Goal: Communication & Community: Connect with others

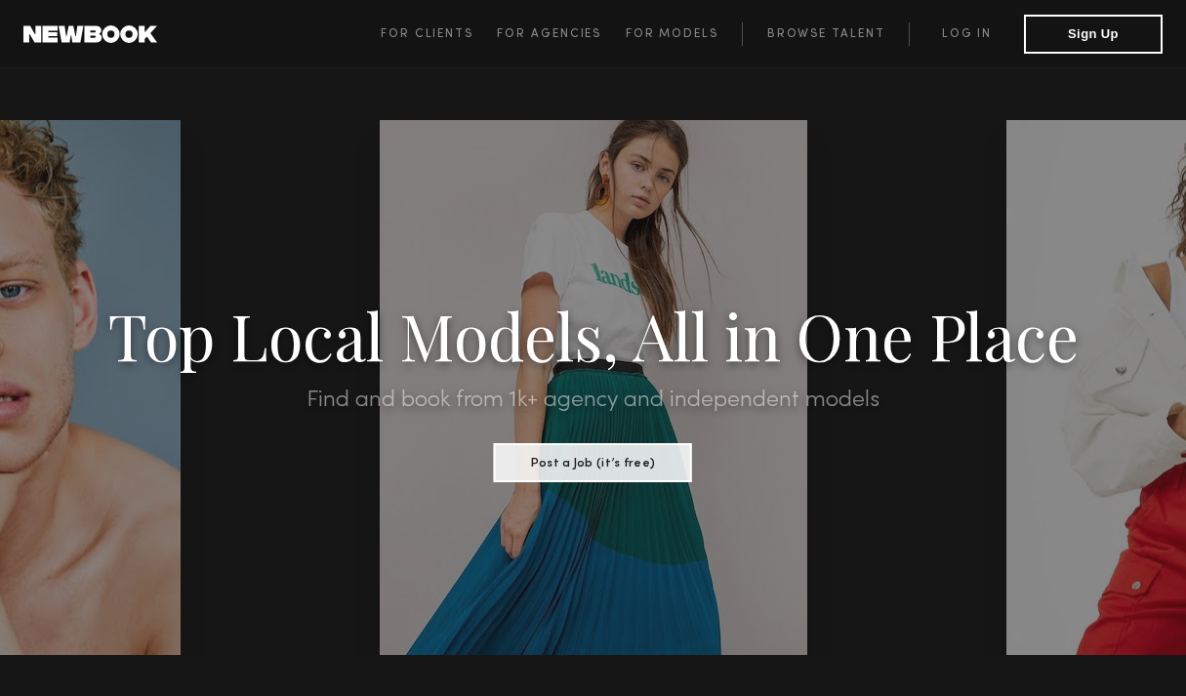
click at [980, 28] on link "Log in" at bounding box center [966, 33] width 115 height 23
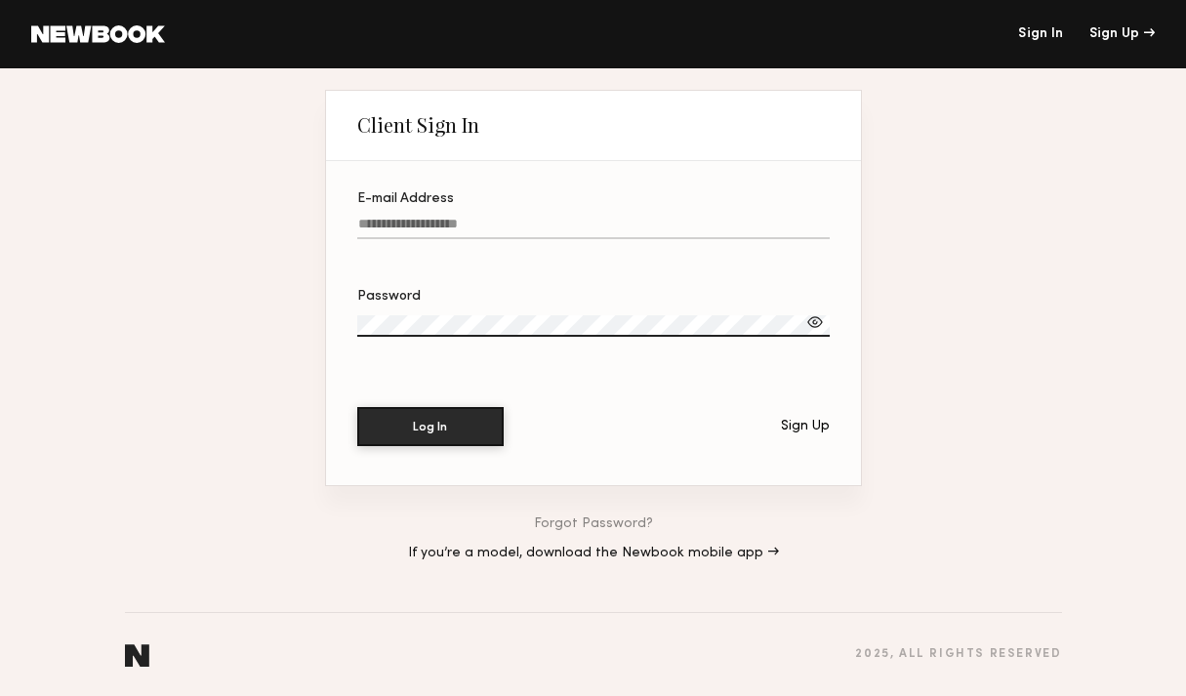
click at [589, 236] on input "E-mail Address" at bounding box center [593, 228] width 473 height 22
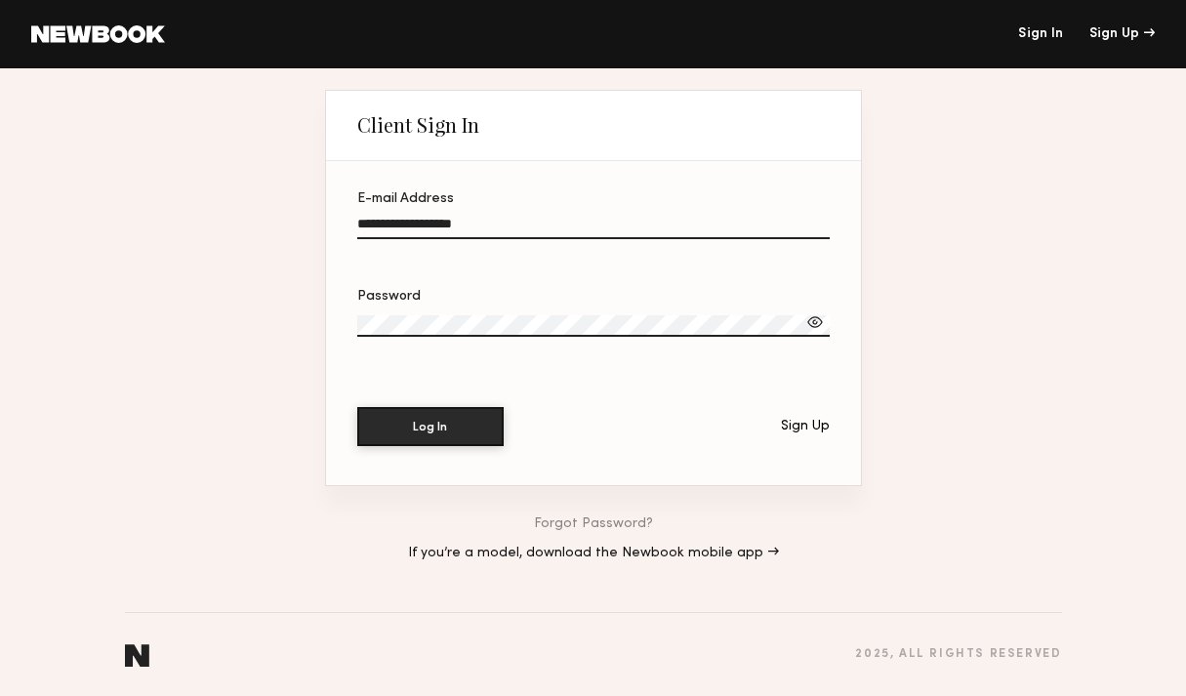
type input "**********"
click at [502, 310] on label "Password" at bounding box center [593, 323] width 473 height 66
click at [357, 407] on button "Log In" at bounding box center [430, 426] width 146 height 39
click at [480, 208] on label "**********" at bounding box center [593, 225] width 473 height 66
click at [480, 217] on input "**********" at bounding box center [593, 228] width 473 height 22
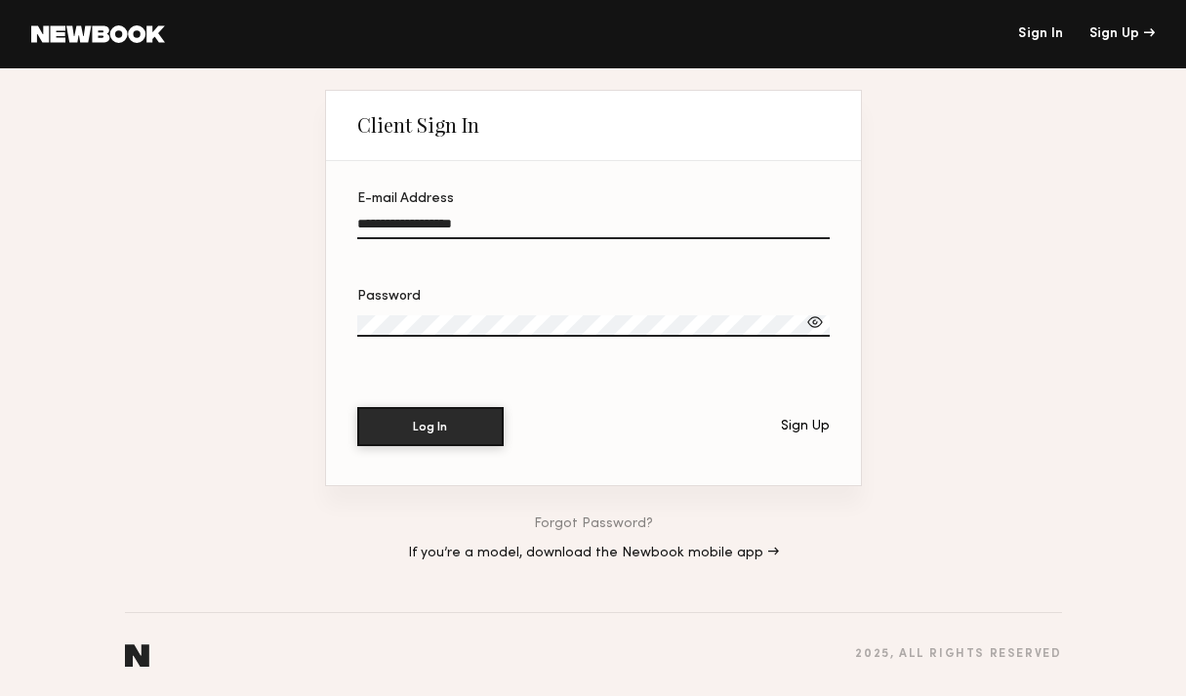
click at [589, 520] on link "Forgot Password?" at bounding box center [593, 524] width 119 height 14
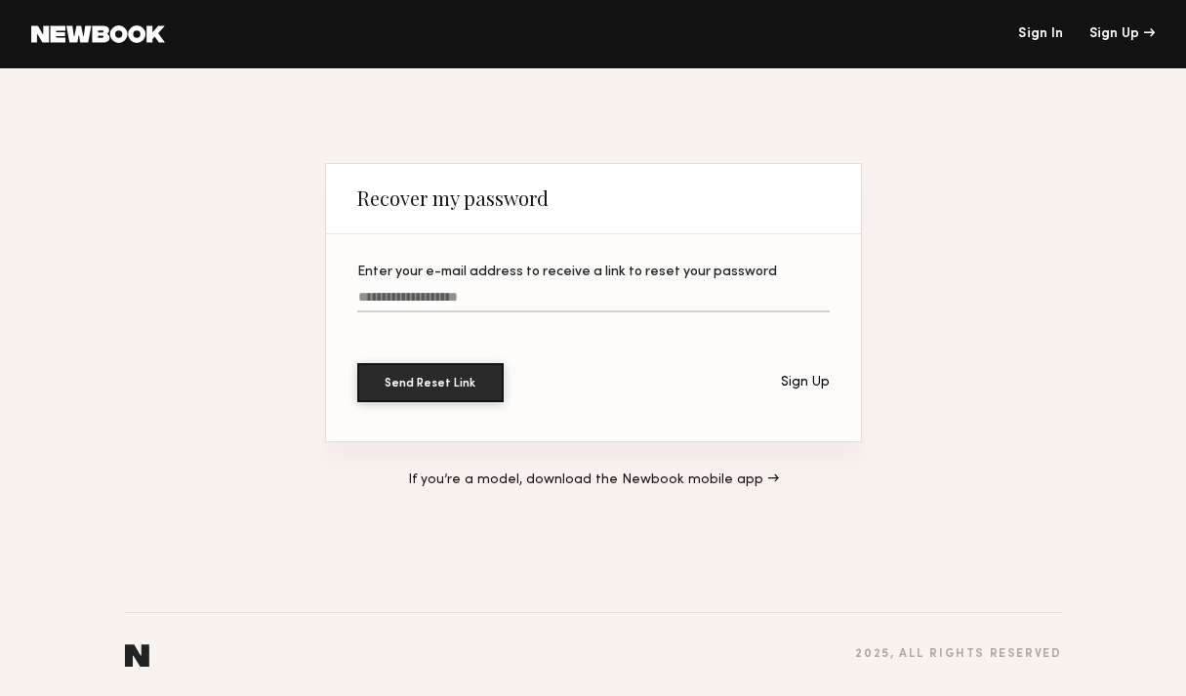
click at [527, 298] on input "Enter your e-mail address to receive a link to reset your password" at bounding box center [593, 301] width 473 height 22
type input "**********"
click at [357, 363] on button "Send Reset Link" at bounding box center [430, 382] width 146 height 39
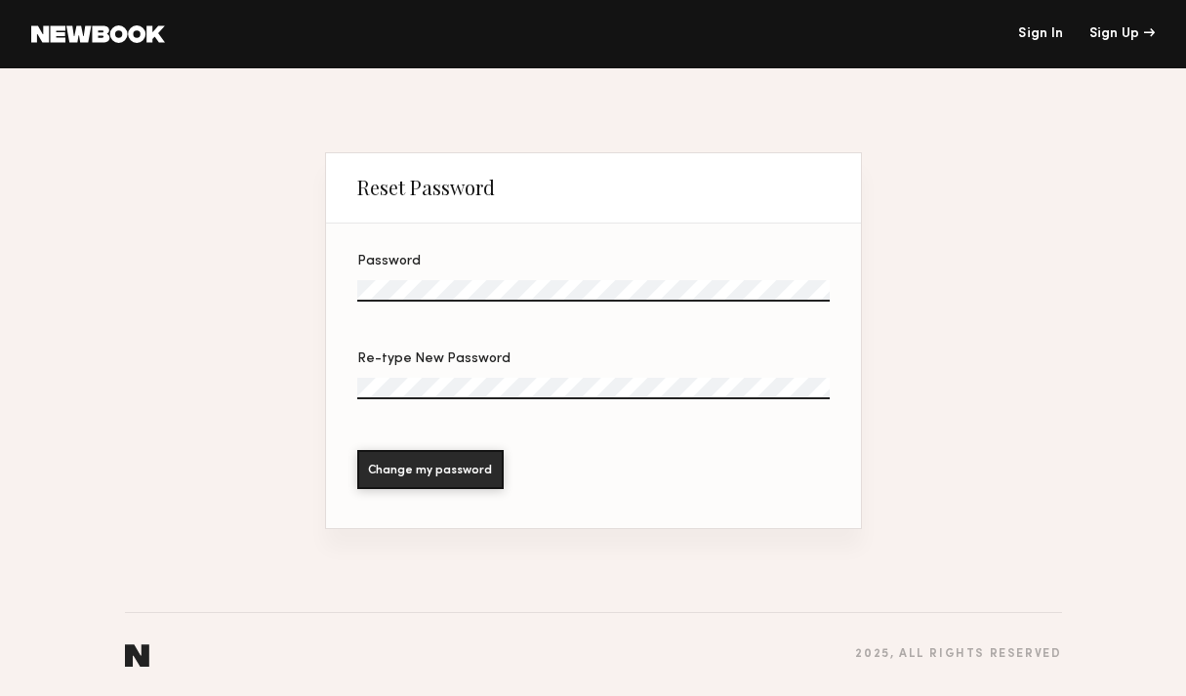
click at [418, 278] on label "Password" at bounding box center [593, 288] width 473 height 66
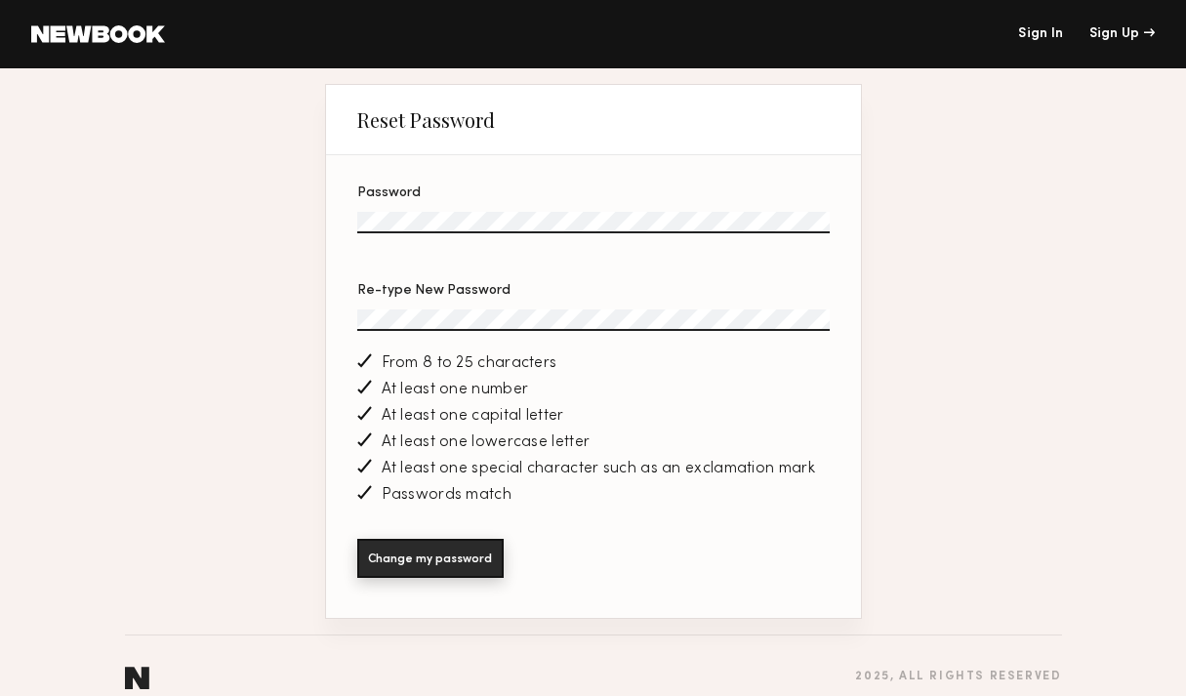
click at [415, 558] on button "Change my password" at bounding box center [430, 558] width 146 height 39
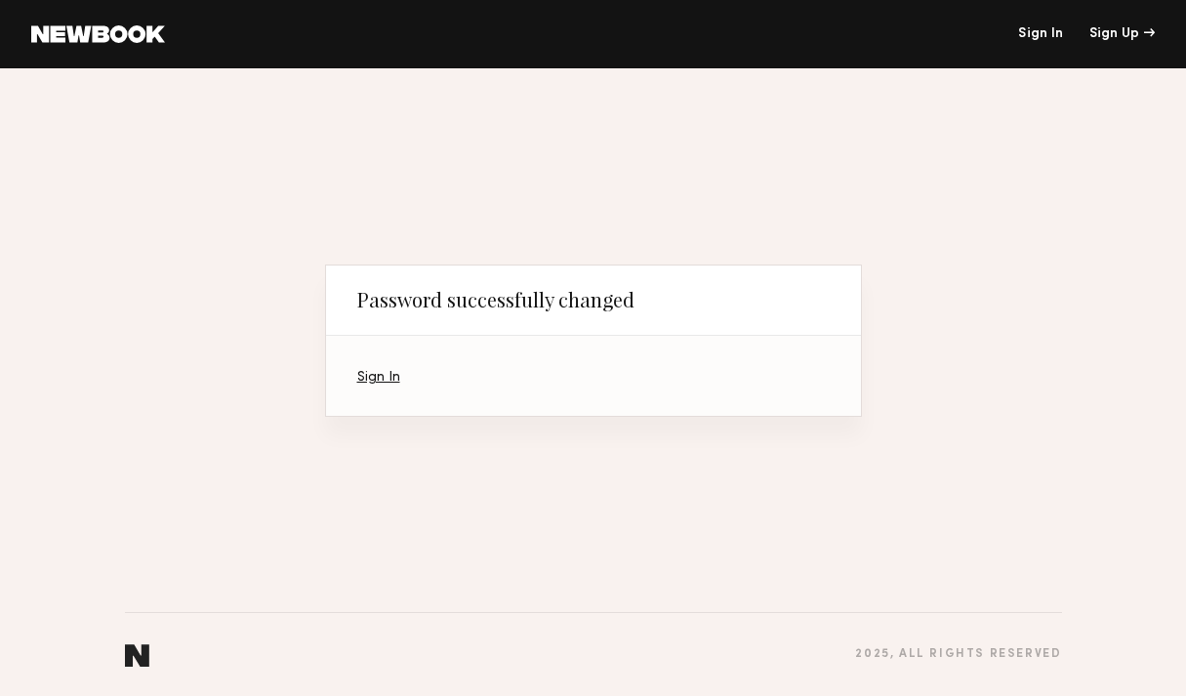
click at [376, 378] on link "Sign In" at bounding box center [378, 377] width 43 height 13
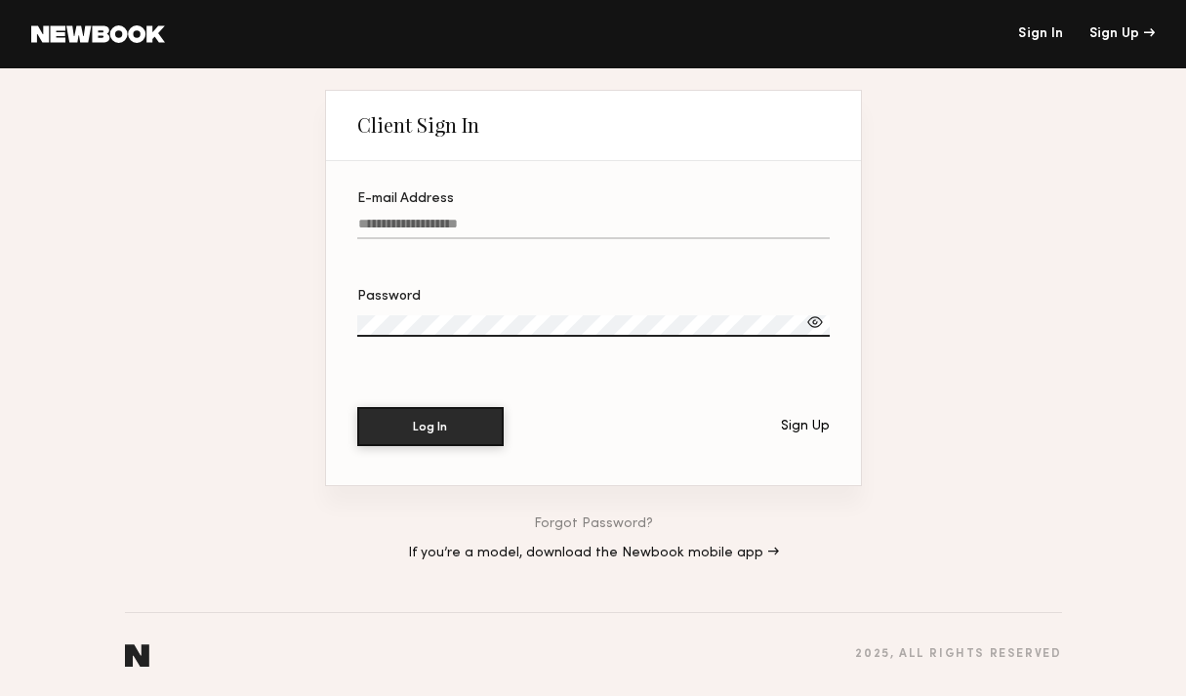
click at [414, 233] on input "E-mail Address" at bounding box center [593, 228] width 473 height 22
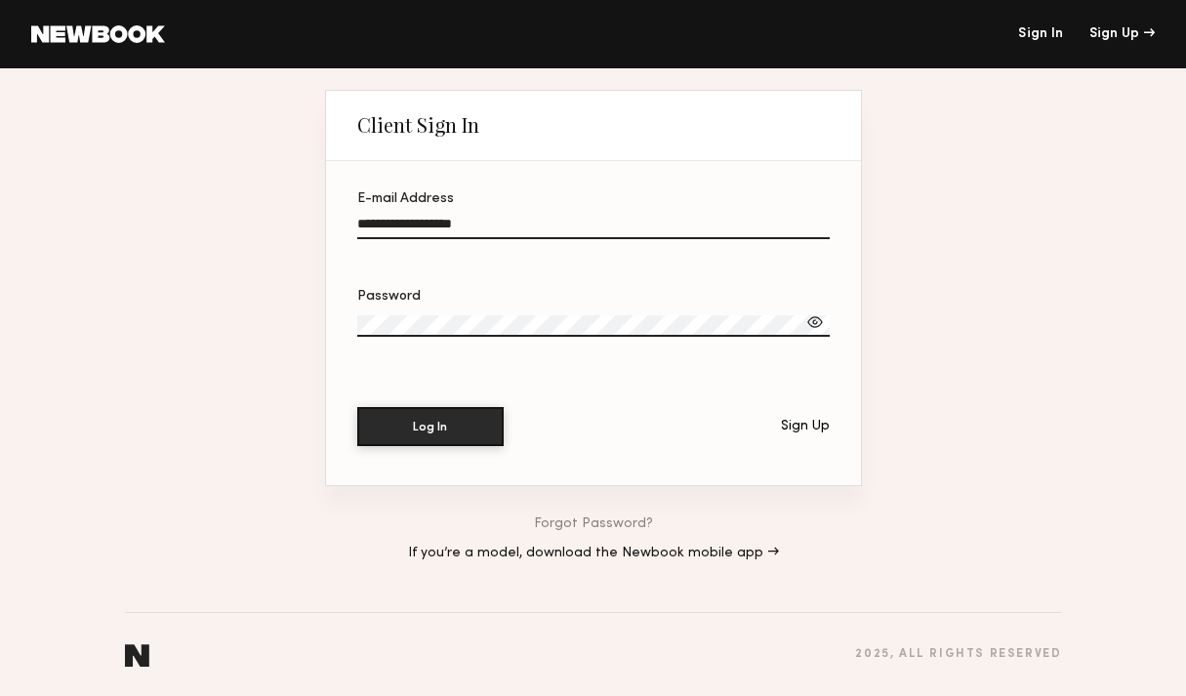
type input "**********"
click at [357, 407] on button "Log In" at bounding box center [430, 426] width 146 height 39
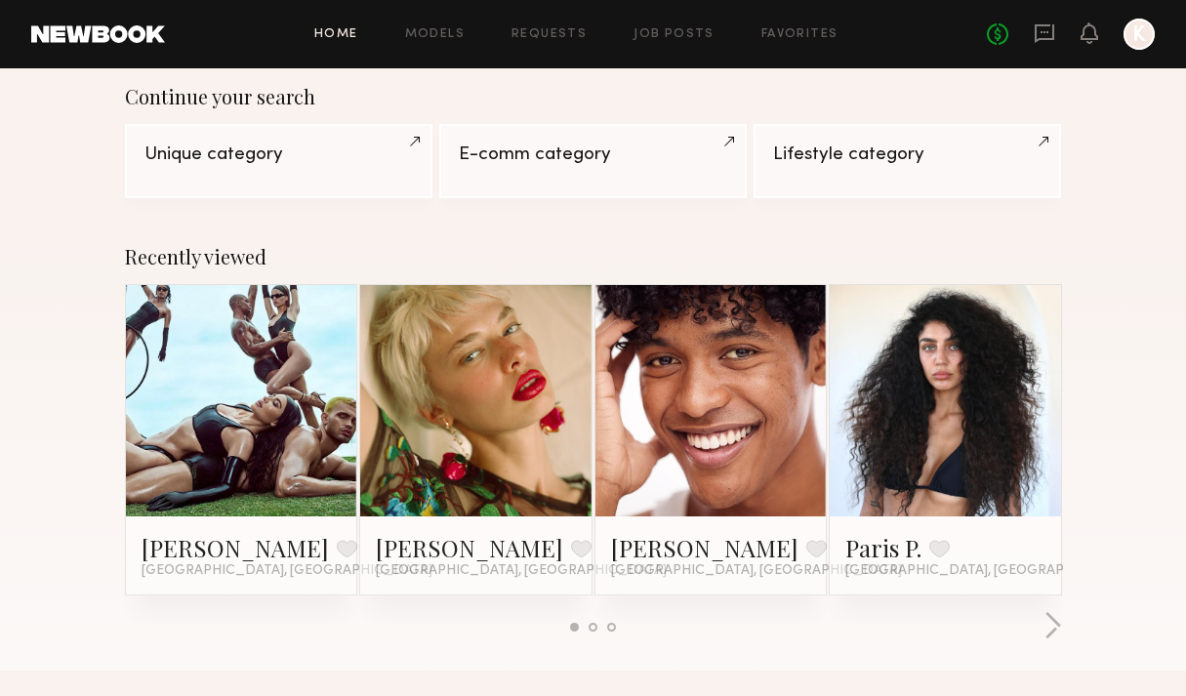
scroll to position [165, 0]
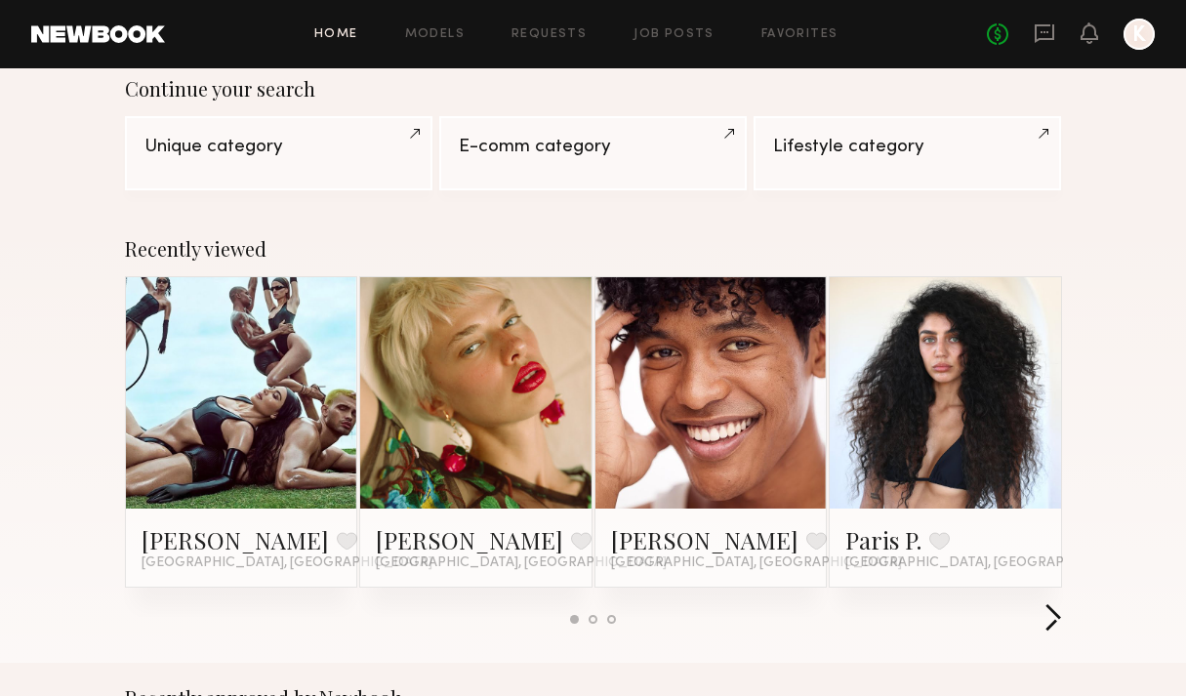
click at [1057, 630] on button "button" at bounding box center [1053, 619] width 19 height 32
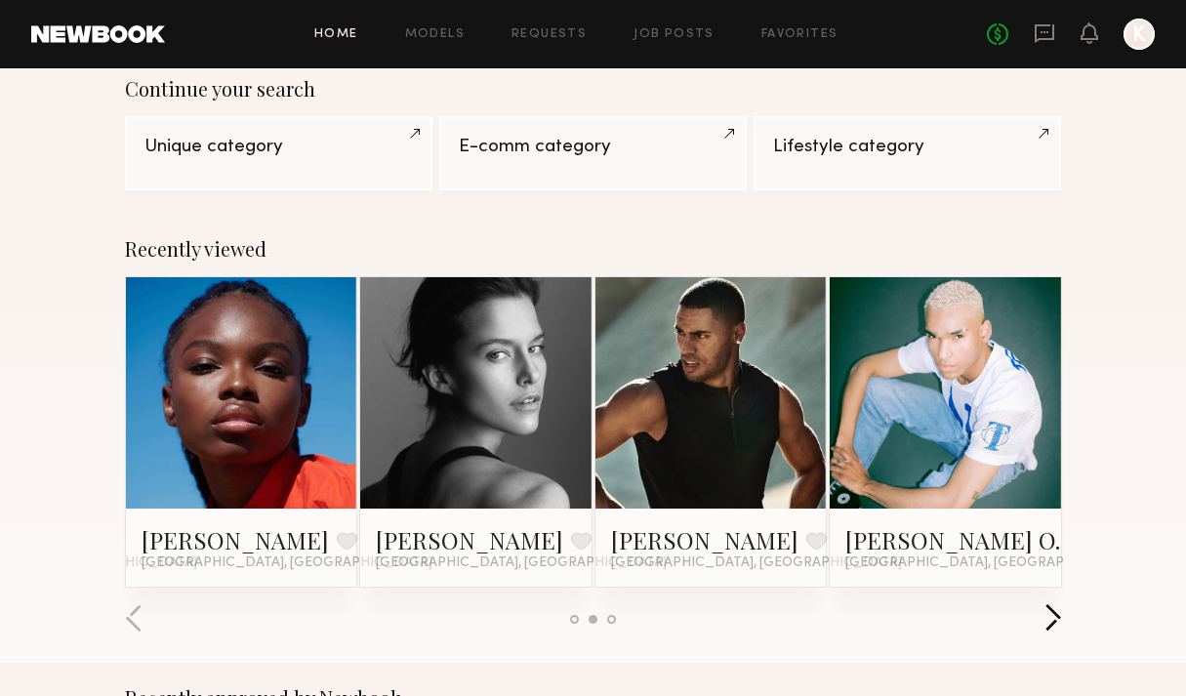
click at [1058, 625] on button "button" at bounding box center [1053, 619] width 19 height 32
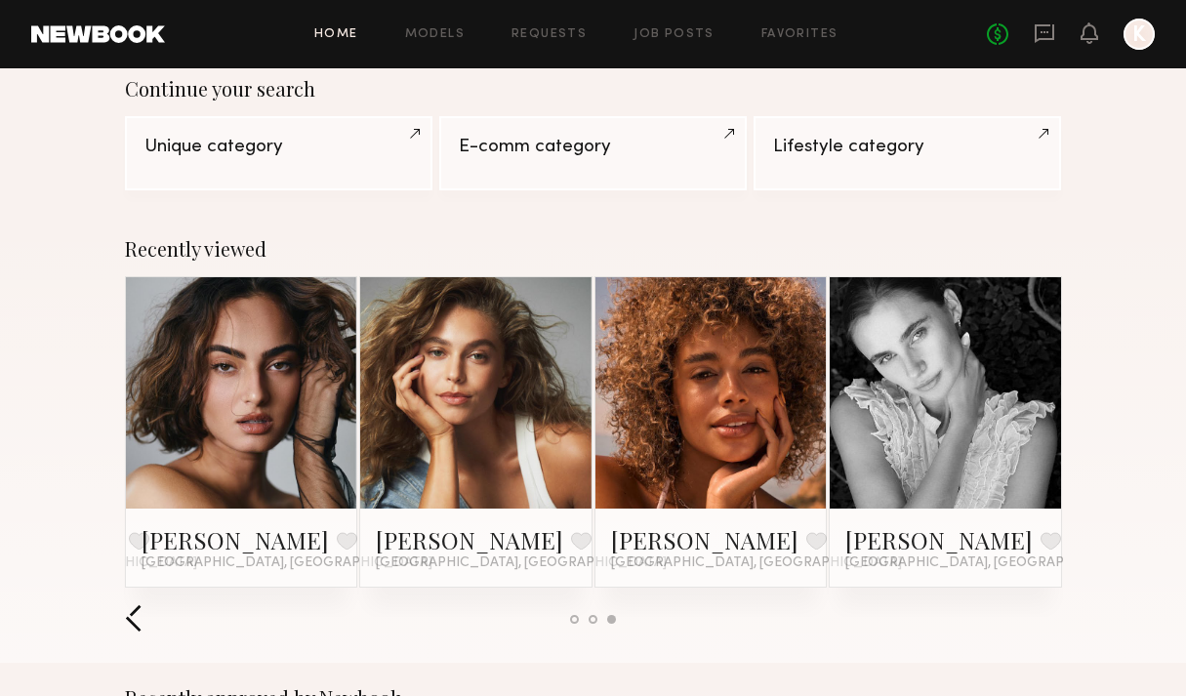
click at [134, 614] on button "button" at bounding box center [134, 619] width 19 height 32
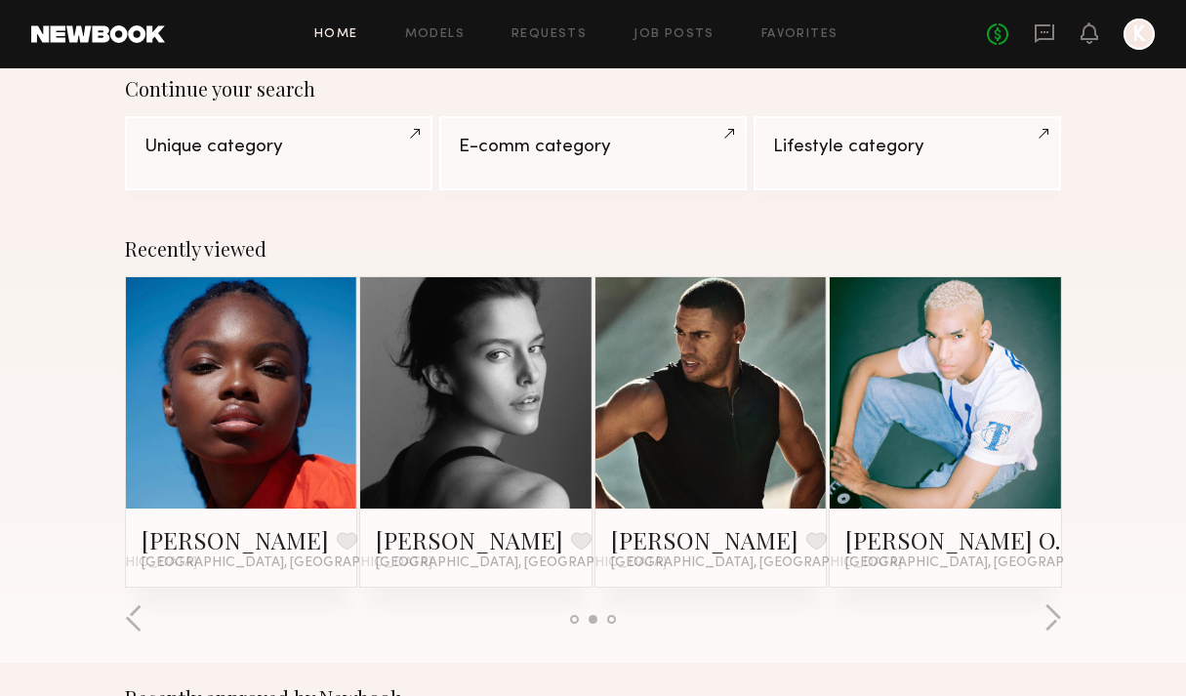
click at [714, 454] on link at bounding box center [711, 392] width 106 height 231
click at [965, 482] on link at bounding box center [945, 392] width 106 height 231
click at [1051, 608] on button "button" at bounding box center [1053, 619] width 19 height 32
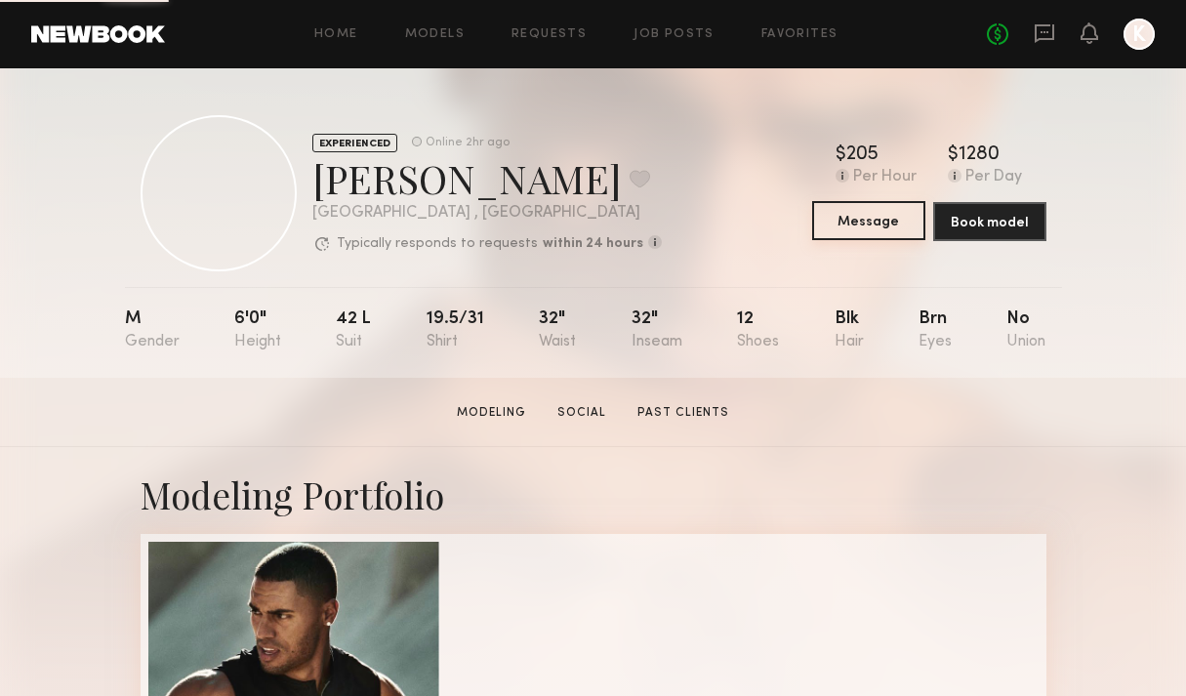
click at [885, 218] on button "Message" at bounding box center [868, 220] width 113 height 39
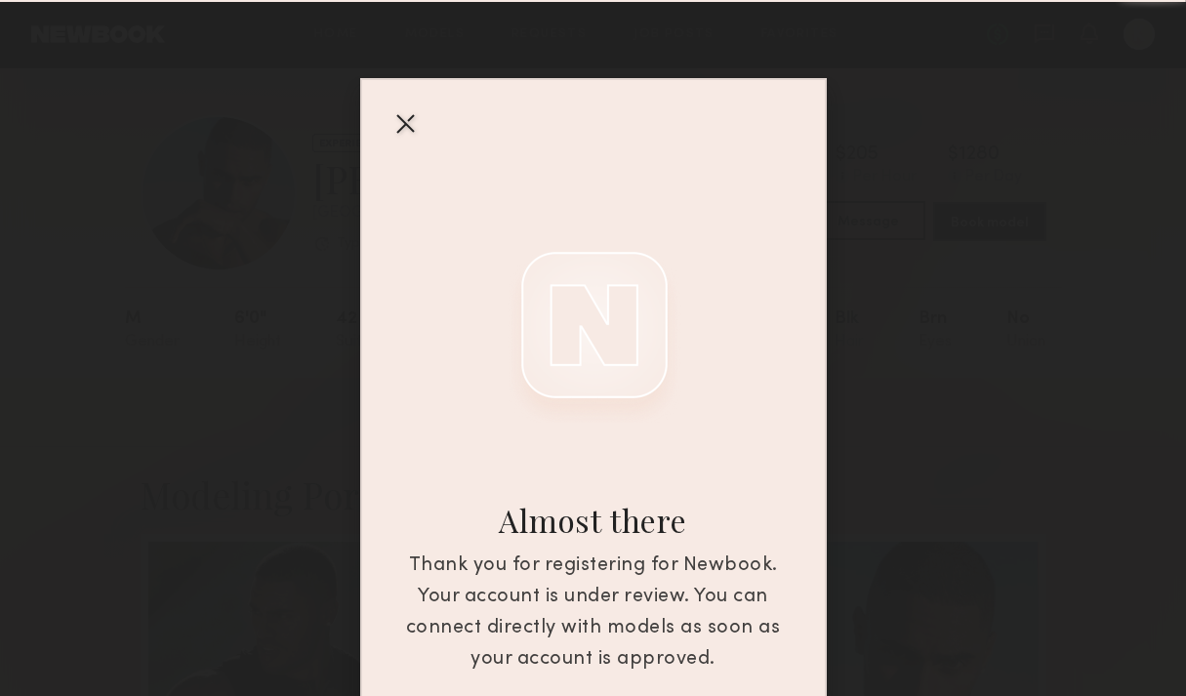
scroll to position [112, 0]
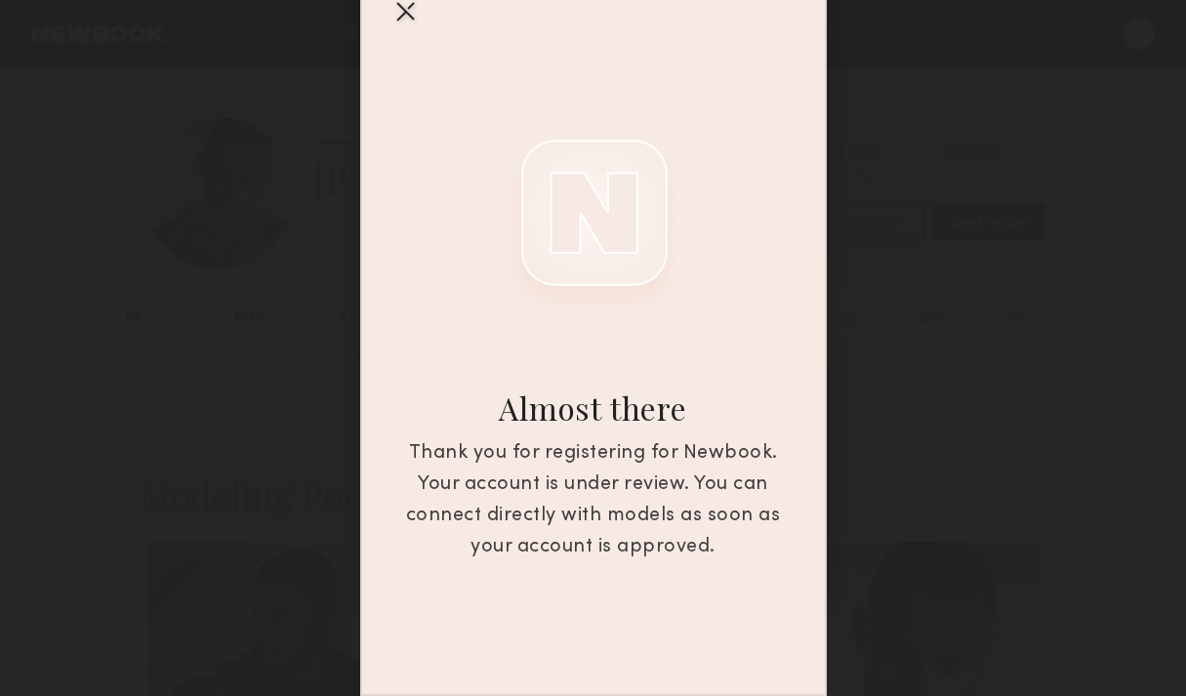
click at [409, 21] on div at bounding box center [405, 10] width 31 height 31
